Goal: Information Seeking & Learning: Learn about a topic

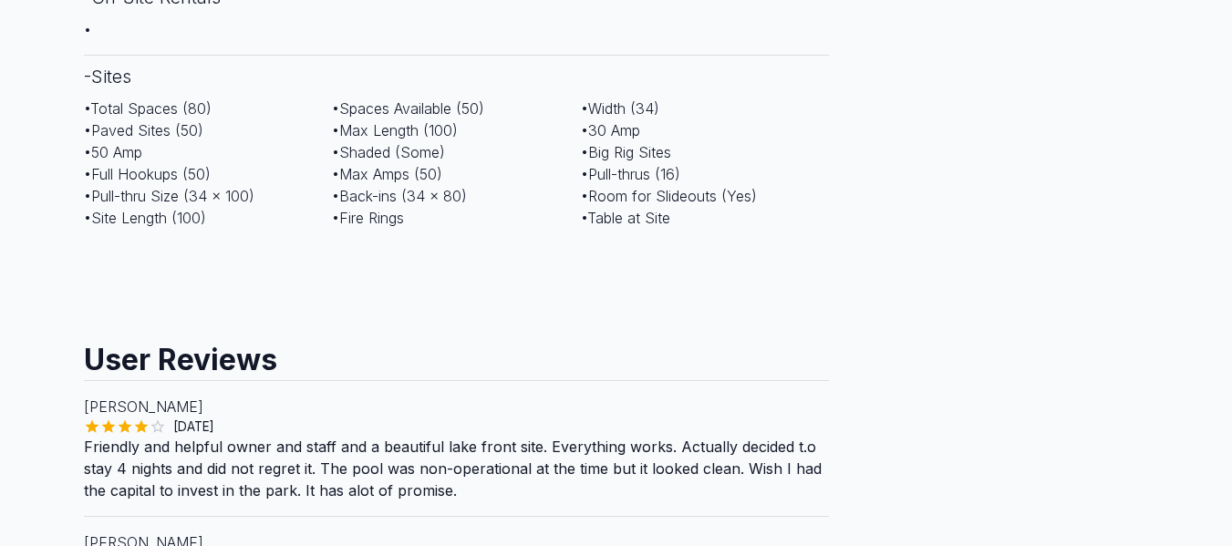
scroll to position [912, 0]
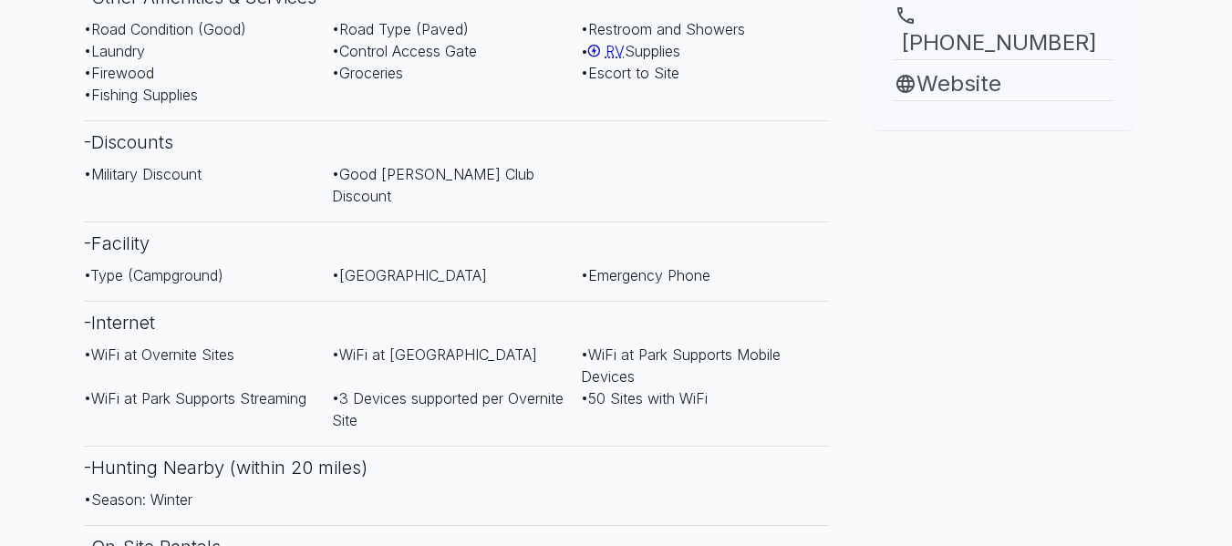
scroll to position [1074, 0]
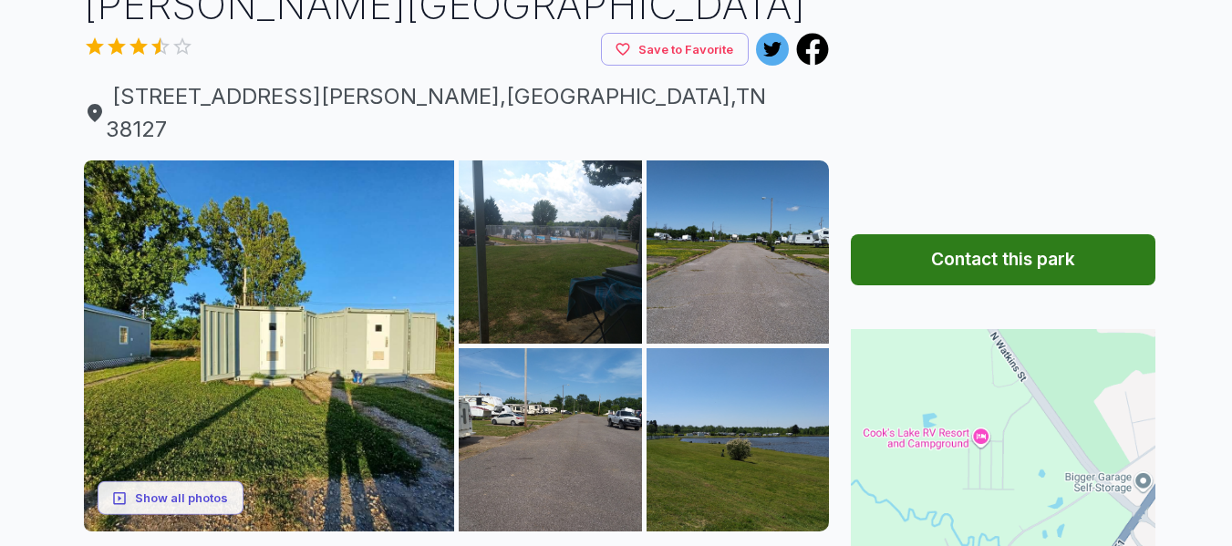
scroll to position [182, 0]
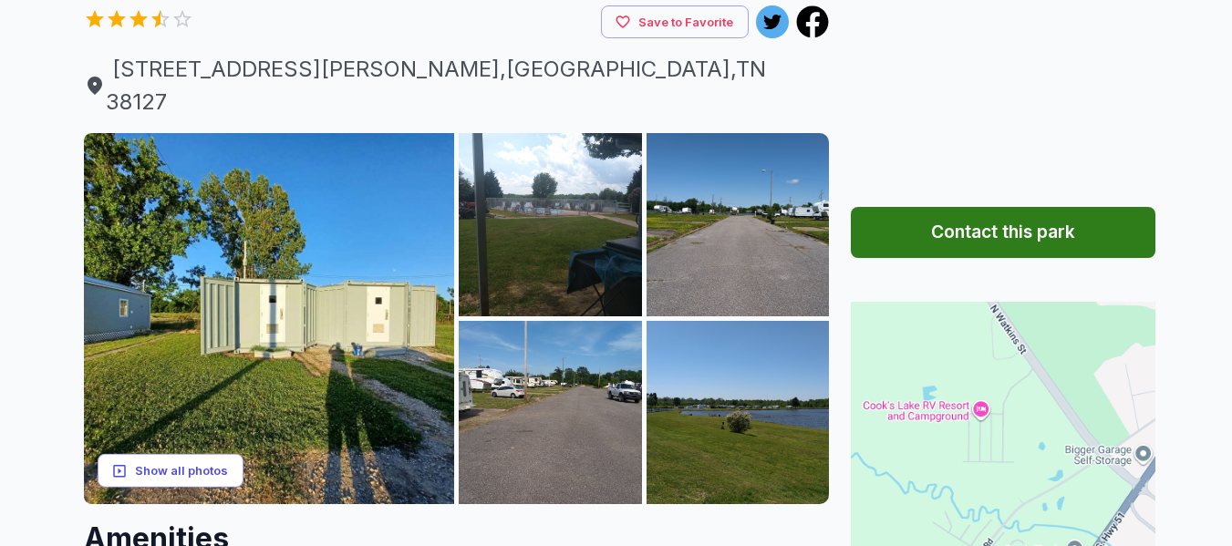
click at [205, 454] on button "Show all photos" at bounding box center [171, 471] width 146 height 34
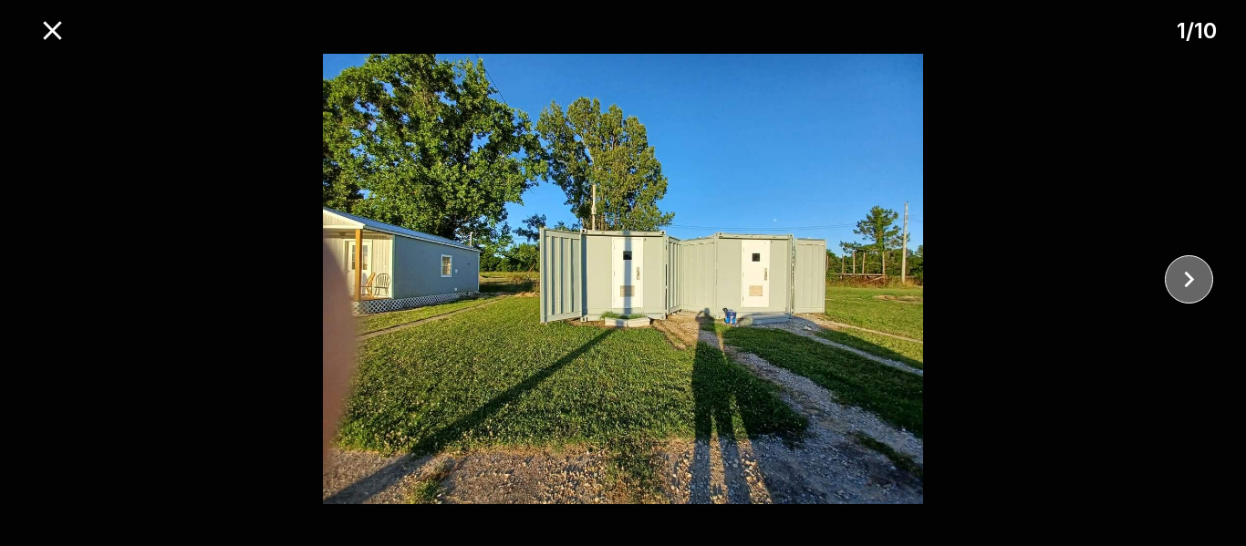
click at [1199, 264] on icon "close" at bounding box center [1189, 280] width 32 height 32
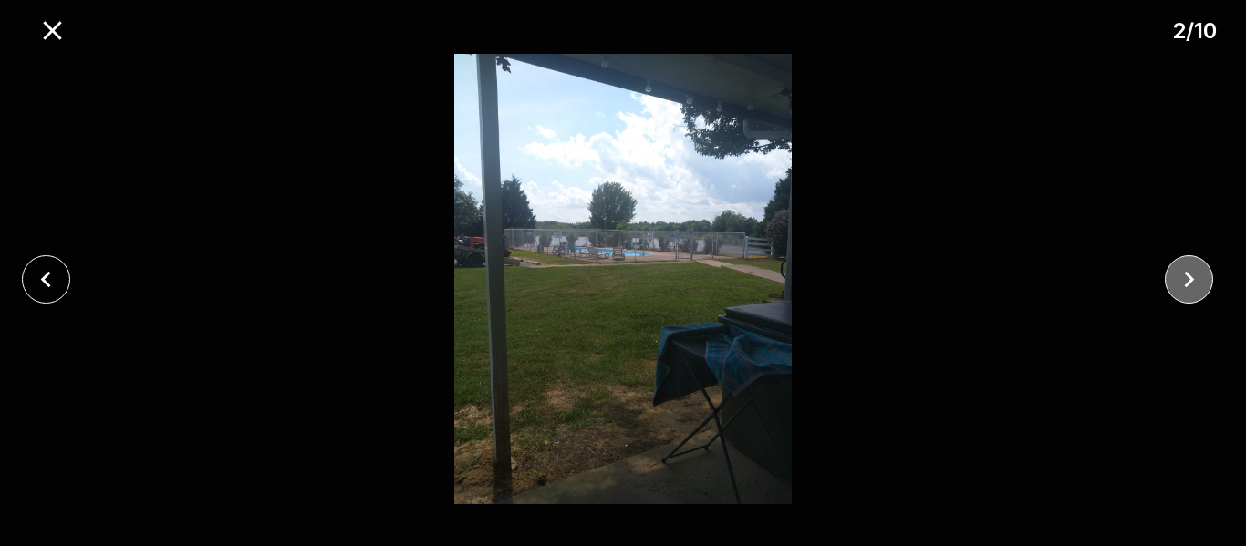
click at [1199, 264] on icon "close" at bounding box center [1189, 280] width 32 height 32
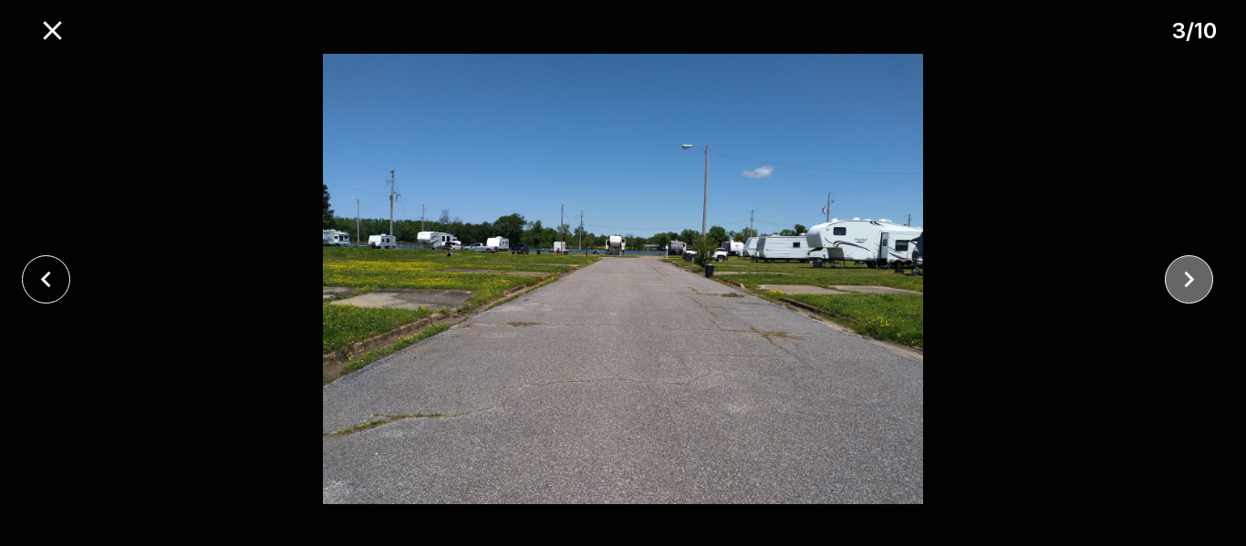
click at [1198, 264] on icon "close" at bounding box center [1189, 280] width 32 height 32
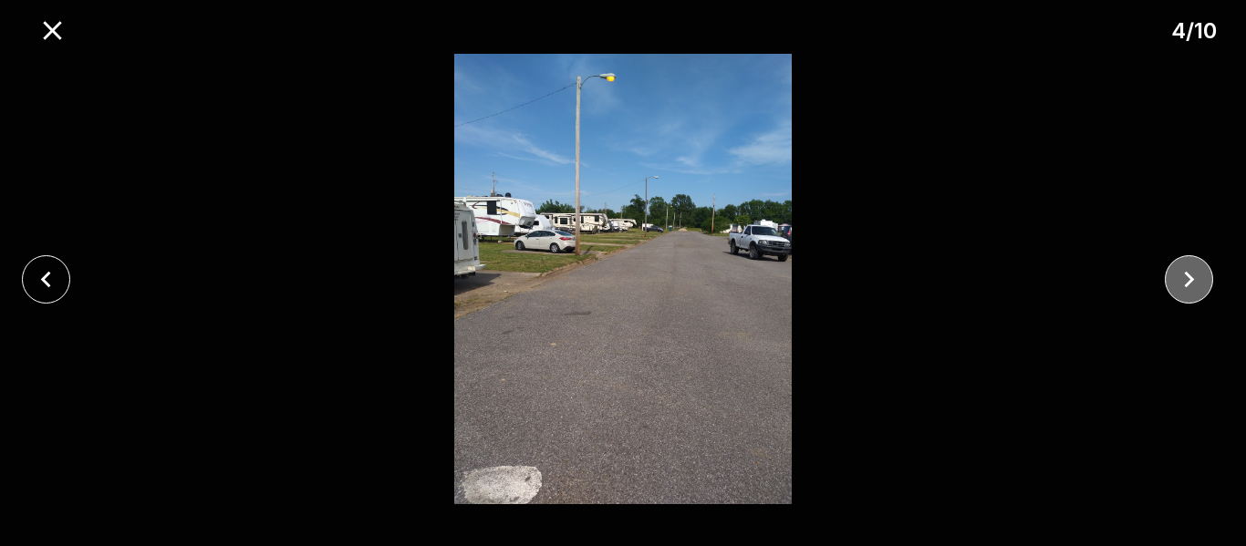
click at [1194, 265] on icon "close" at bounding box center [1189, 280] width 32 height 32
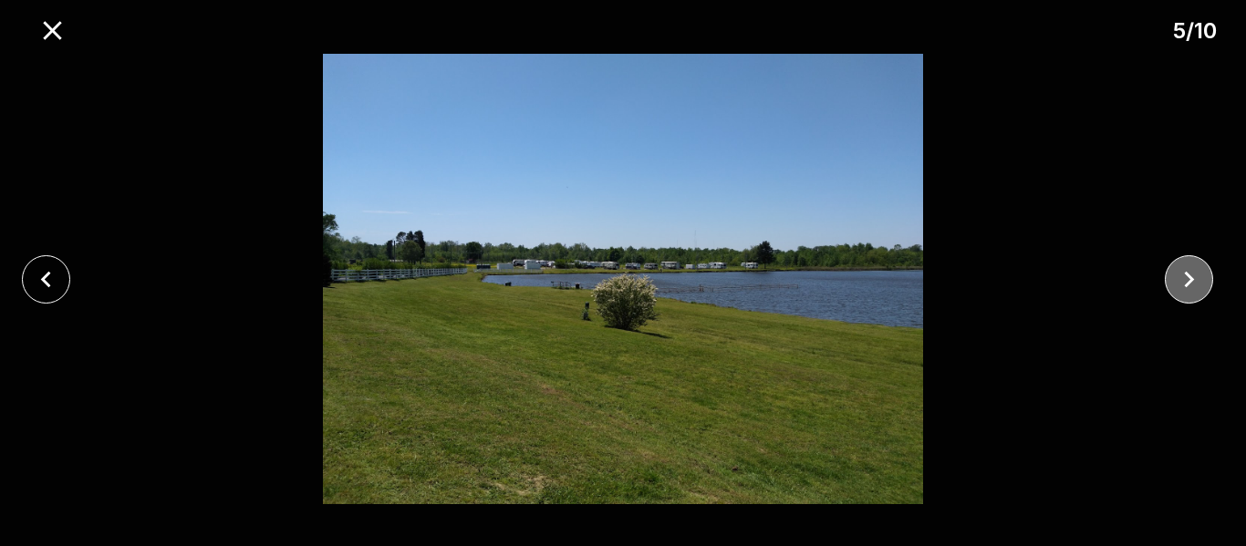
click at [1189, 275] on icon "close" at bounding box center [1189, 280] width 32 height 32
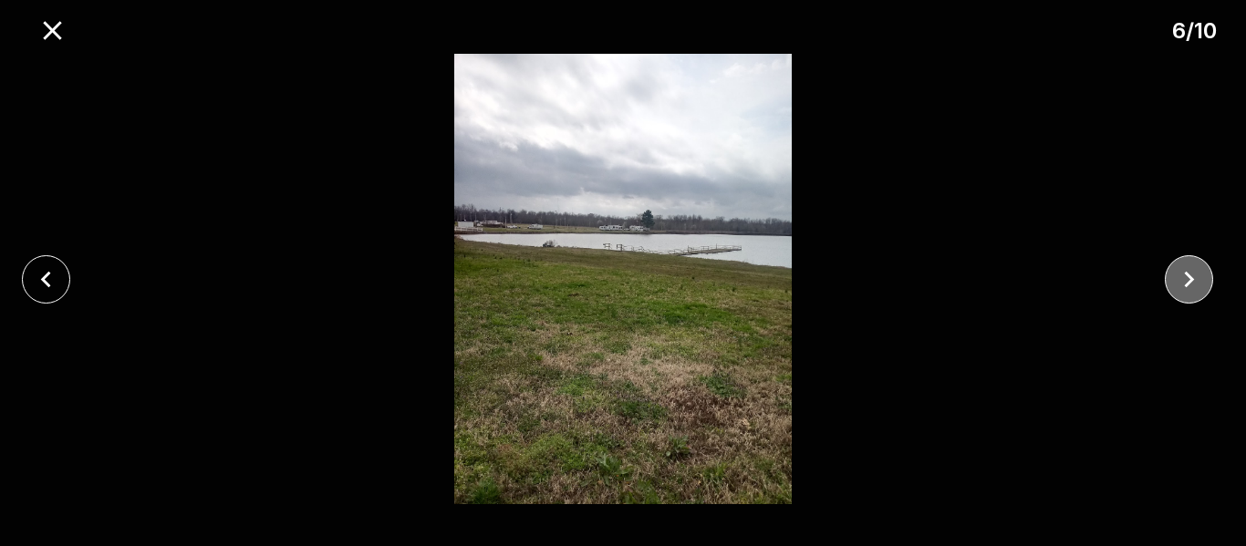
click at [1189, 275] on icon "close" at bounding box center [1189, 280] width 32 height 32
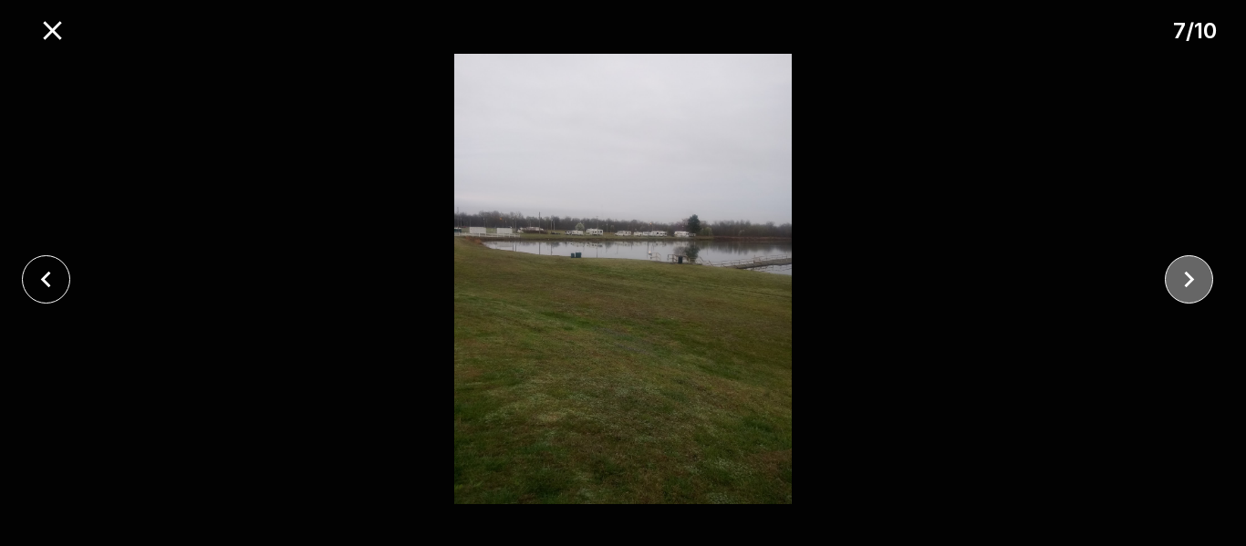
click at [1189, 275] on icon "close" at bounding box center [1189, 280] width 32 height 32
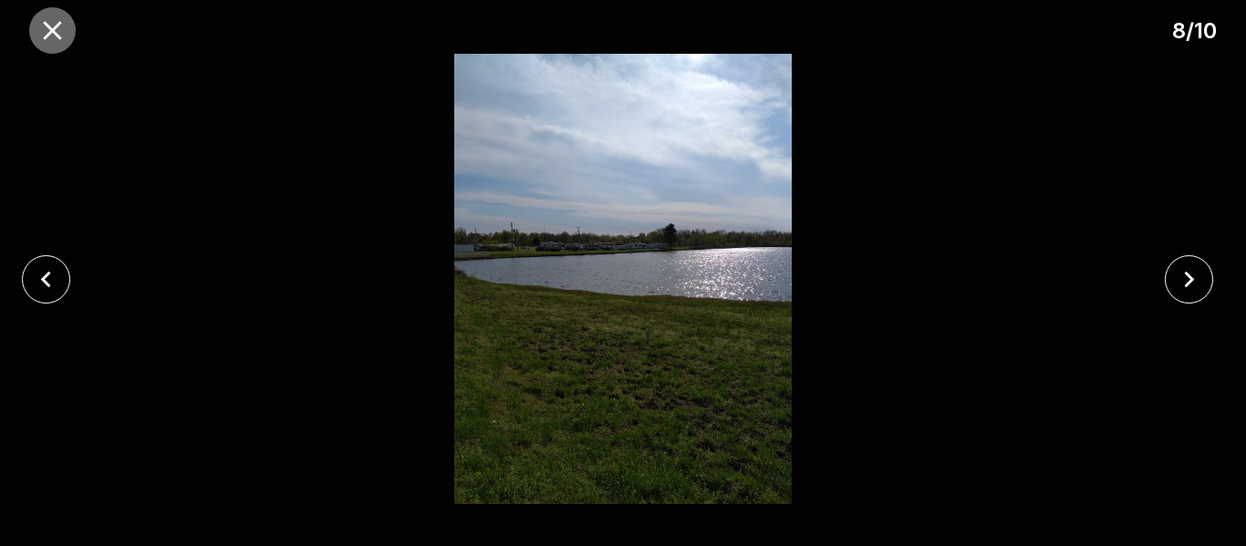
click at [50, 31] on icon "close" at bounding box center [52, 30] width 18 height 18
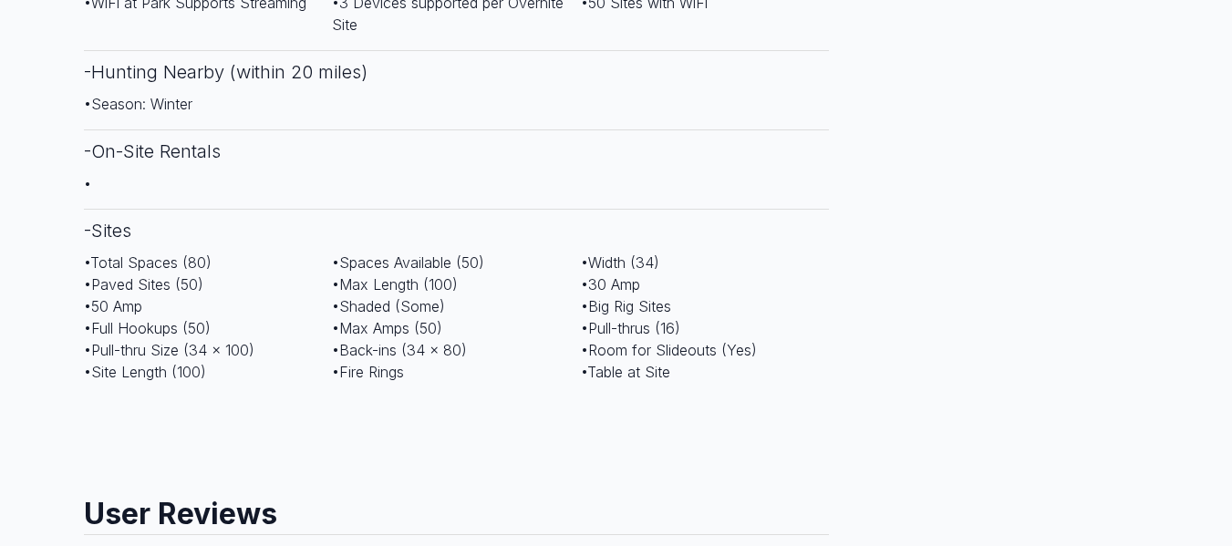
scroll to position [1368, 0]
